Goal: Contribute content: Add original content to the website for others to see

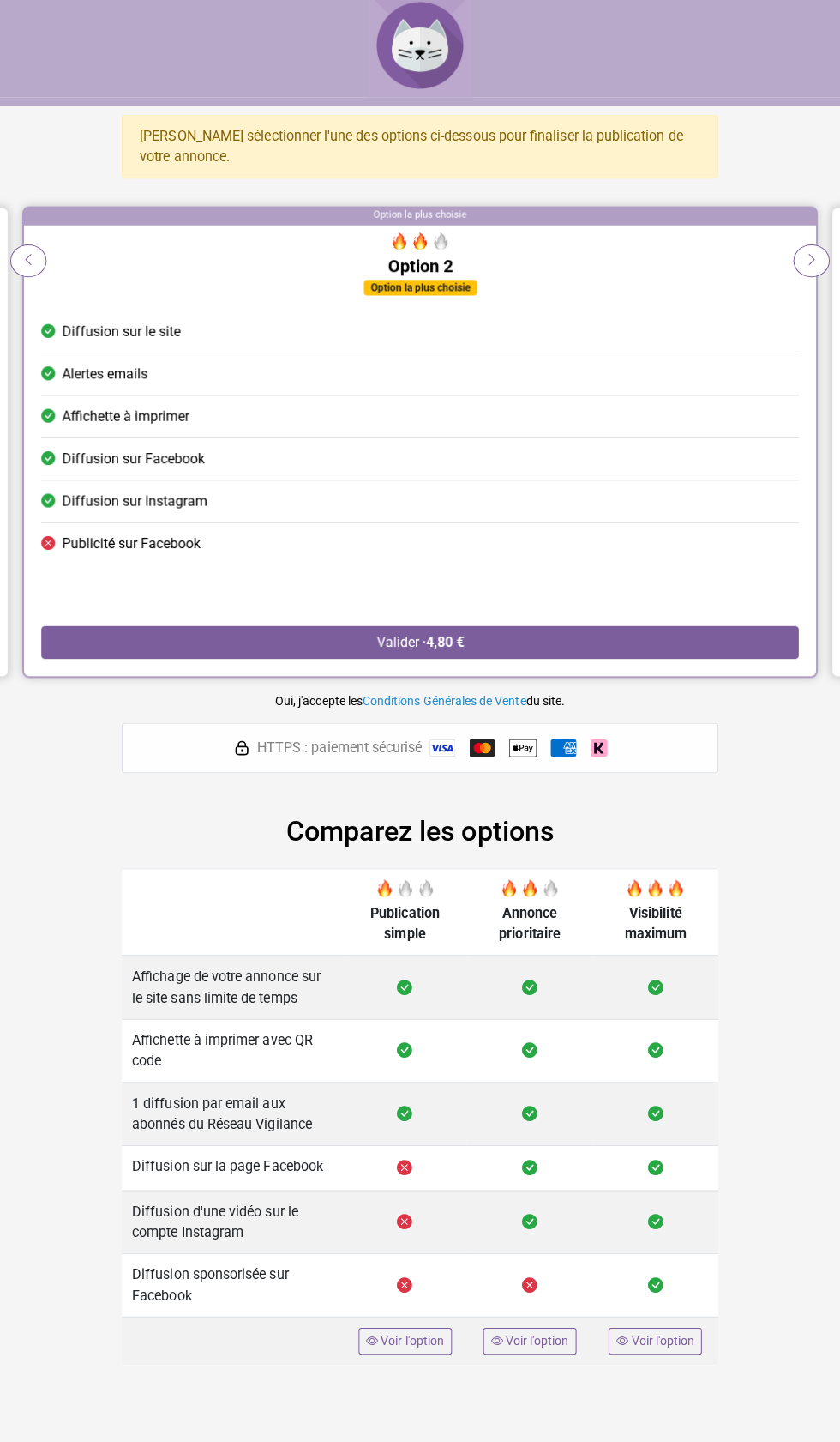
click at [46, 255] on div at bounding box center [419, 248] width 751 height 24
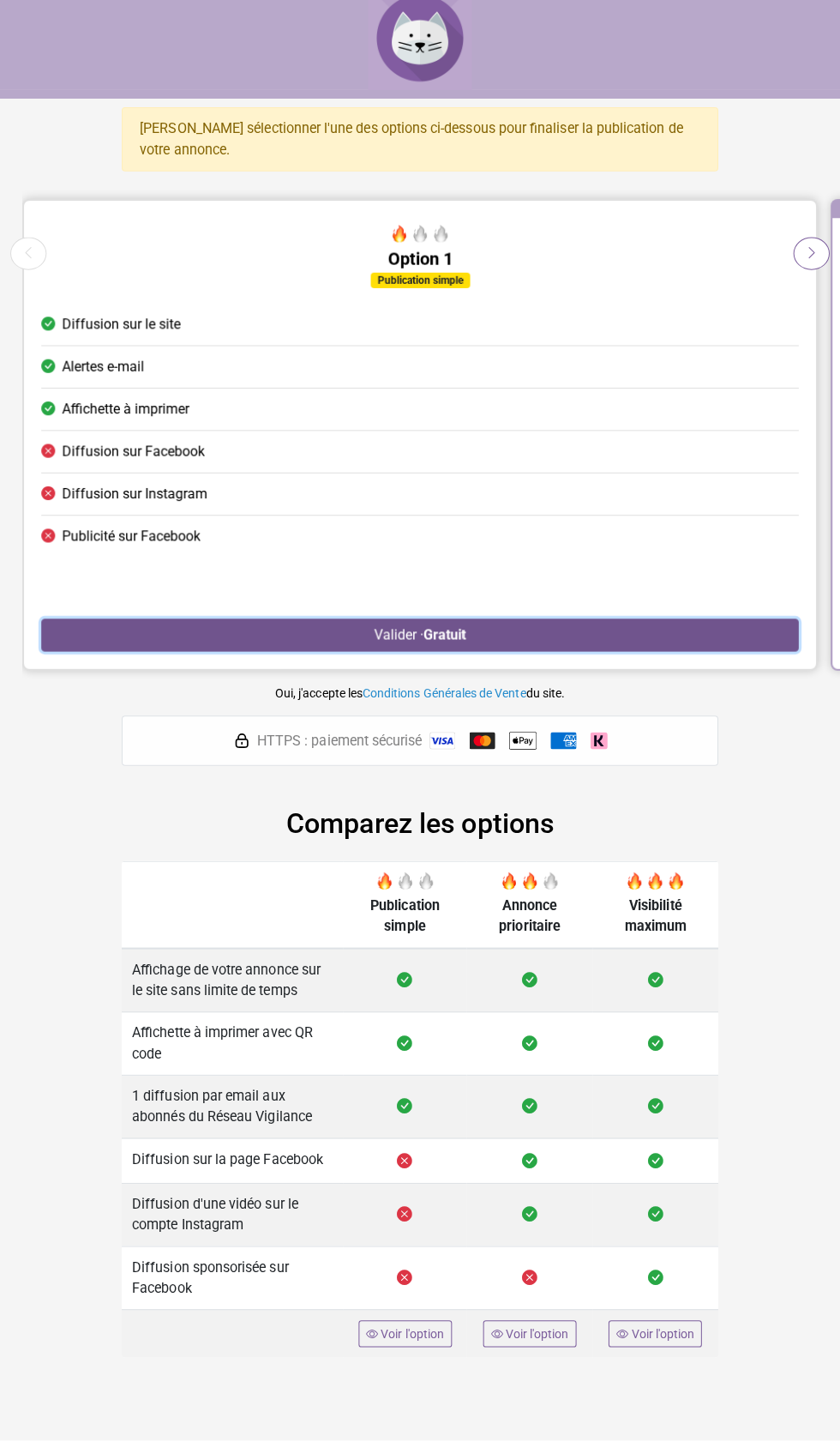
click at [380, 642] on button "Valider · Gratuit" at bounding box center [419, 643] width 751 height 32
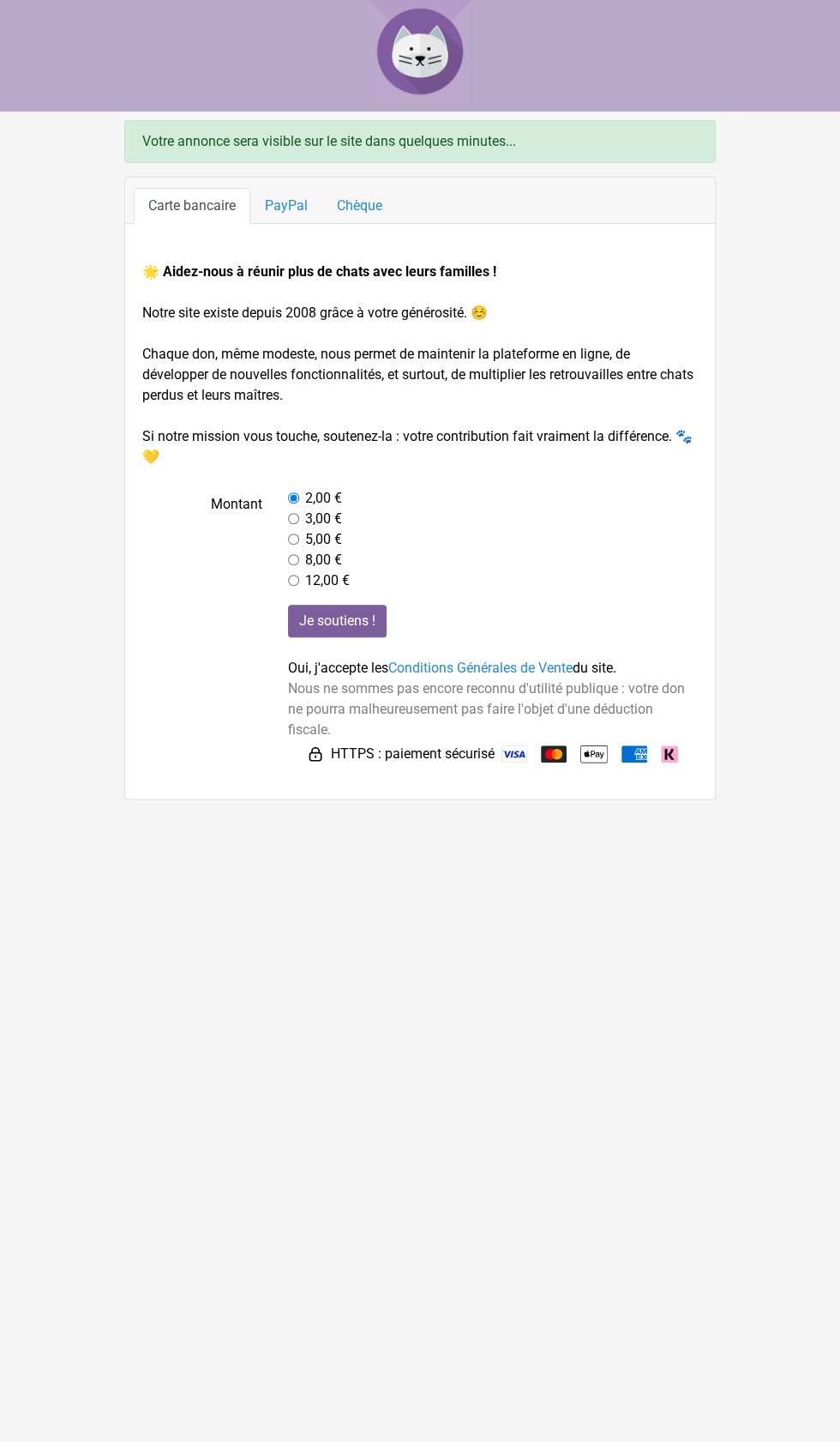
click at [409, 40] on img at bounding box center [420, 51] width 103 height 103
